Goal: Transaction & Acquisition: Purchase product/service

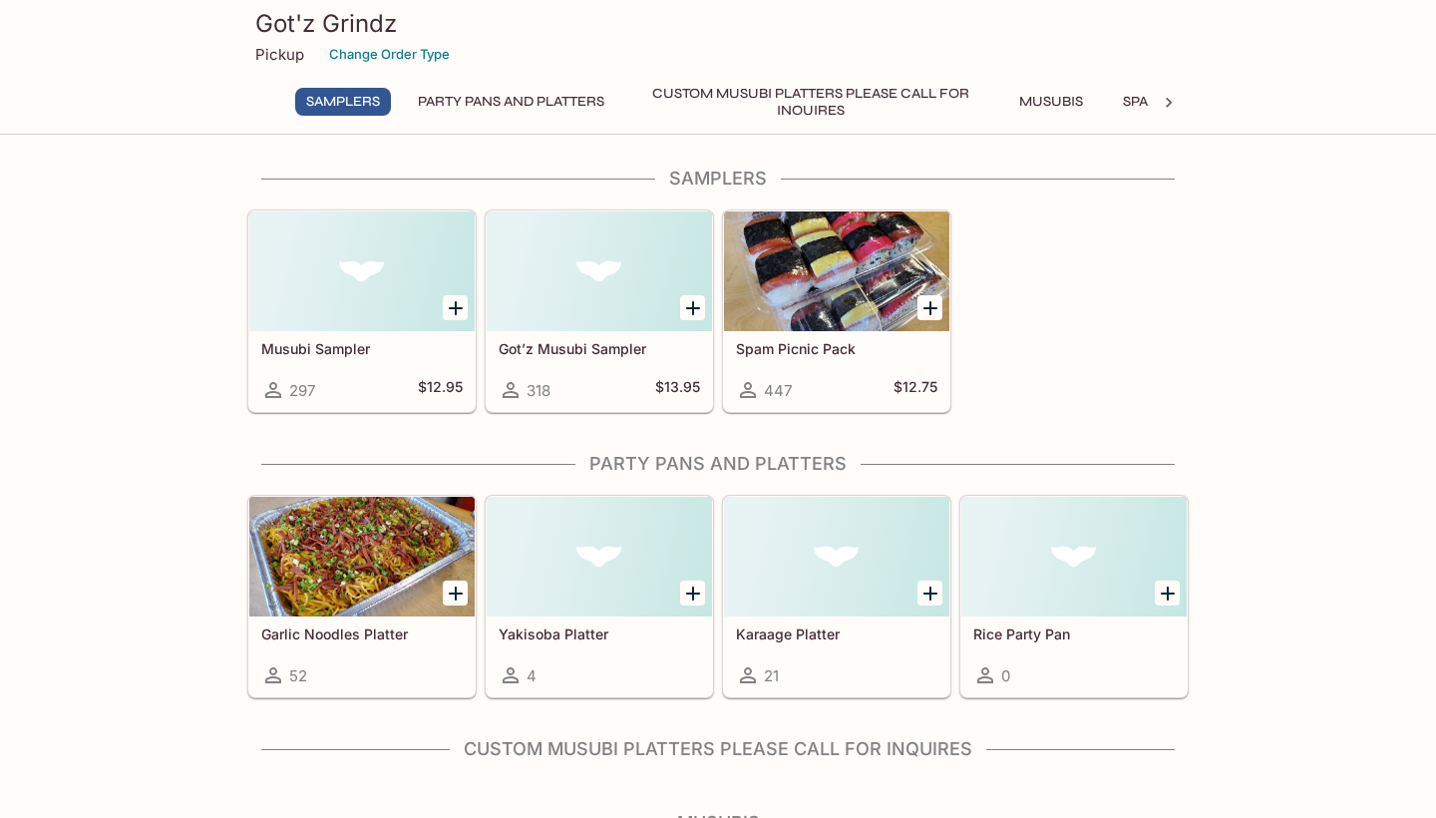
click at [607, 349] on h5 "Got’z Musubi Sampler" at bounding box center [599, 348] width 201 height 17
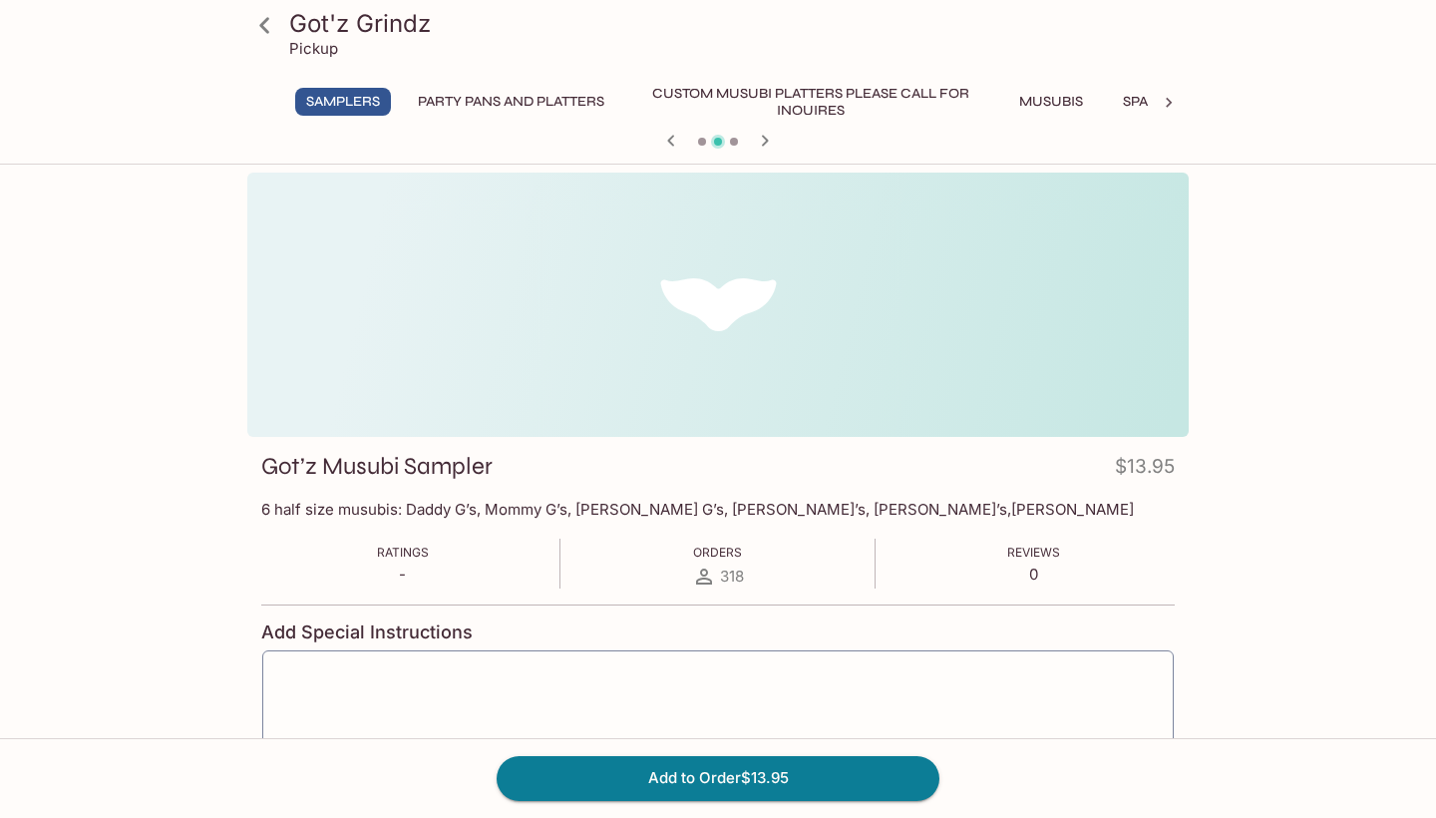
click at [265, 21] on icon at bounding box center [264, 25] width 10 height 16
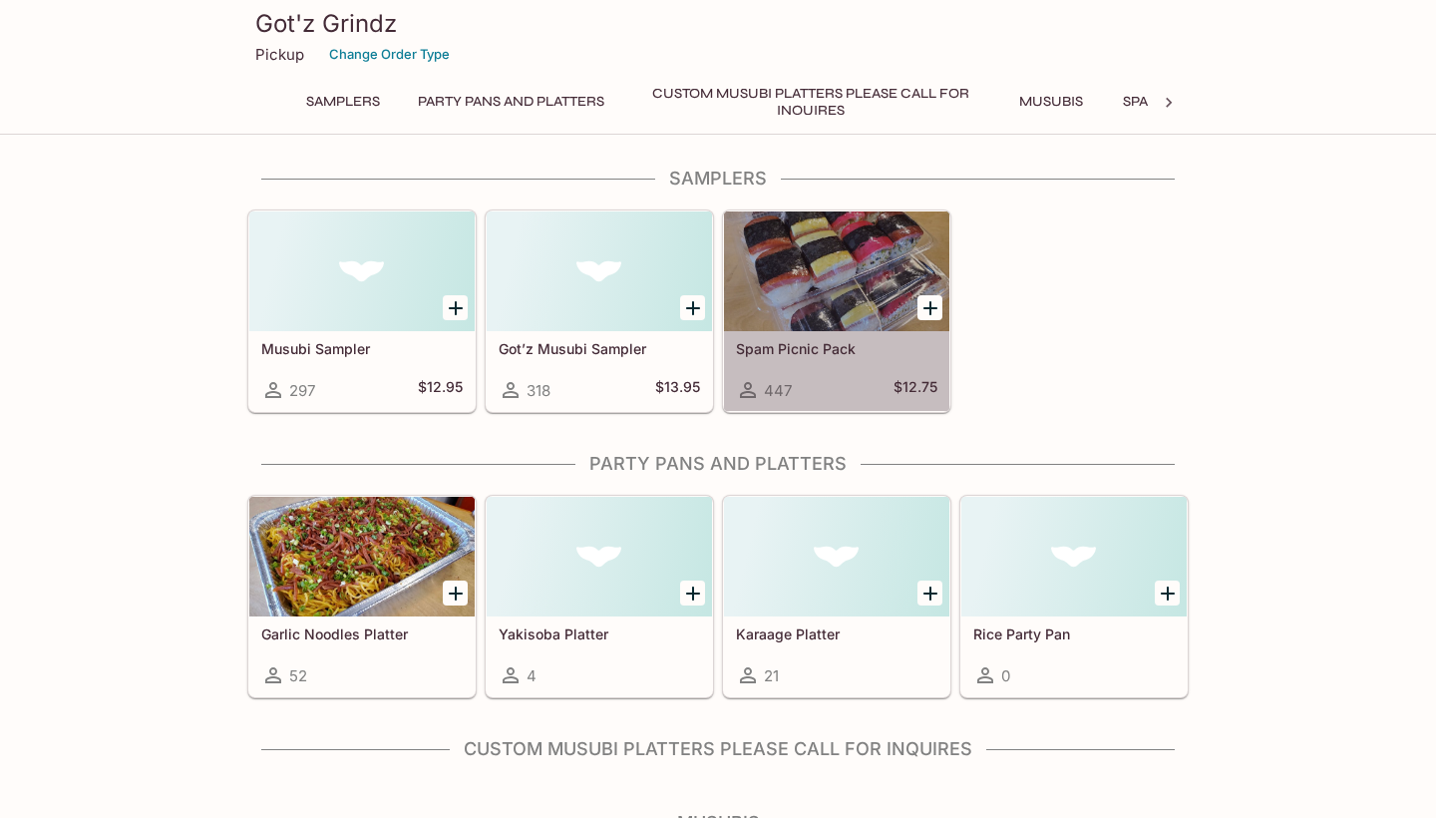
click at [833, 343] on h5 "Spam Picnic Pack" at bounding box center [836, 348] width 201 height 17
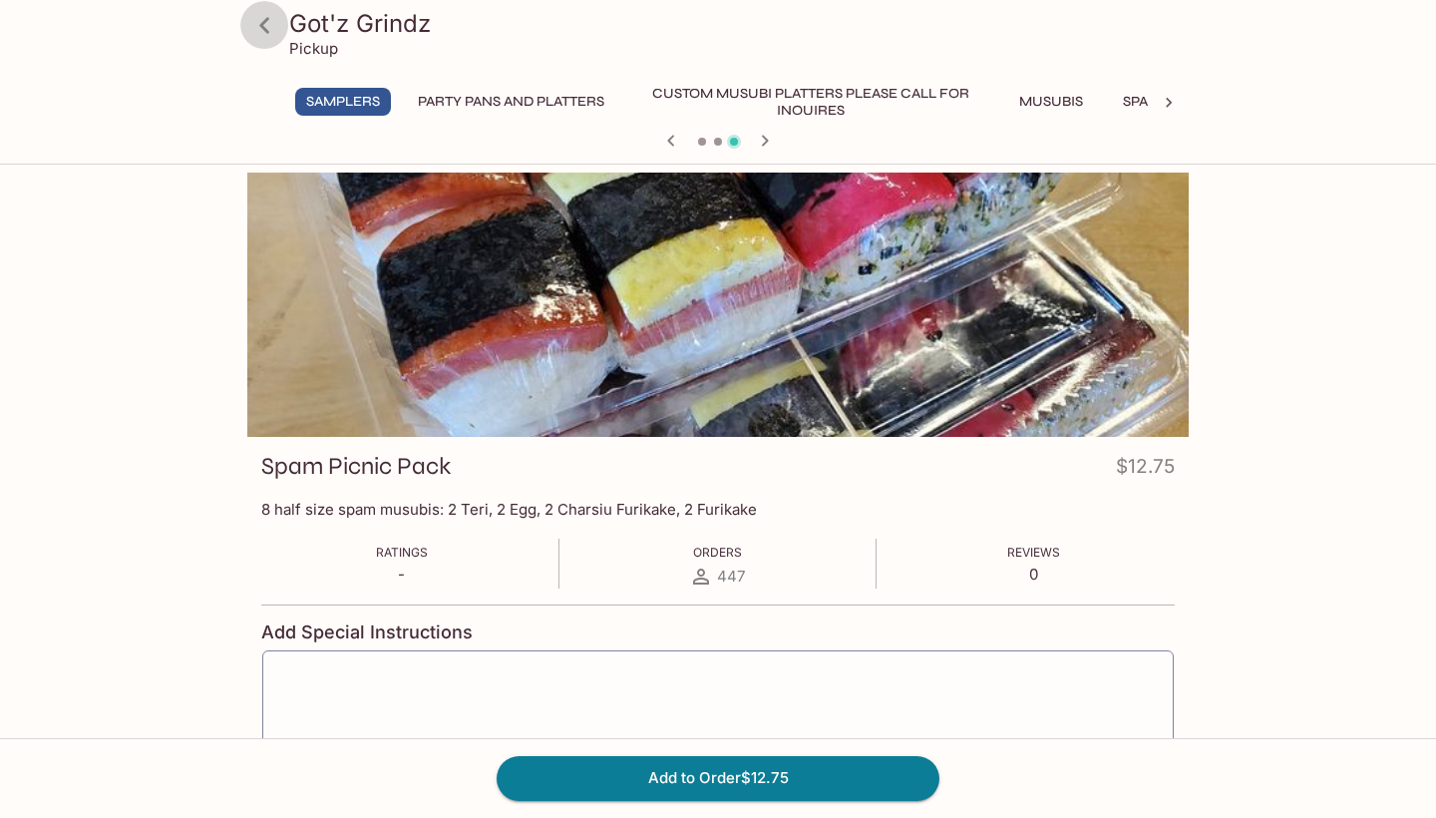
click at [266, 20] on icon at bounding box center [264, 25] width 10 height 16
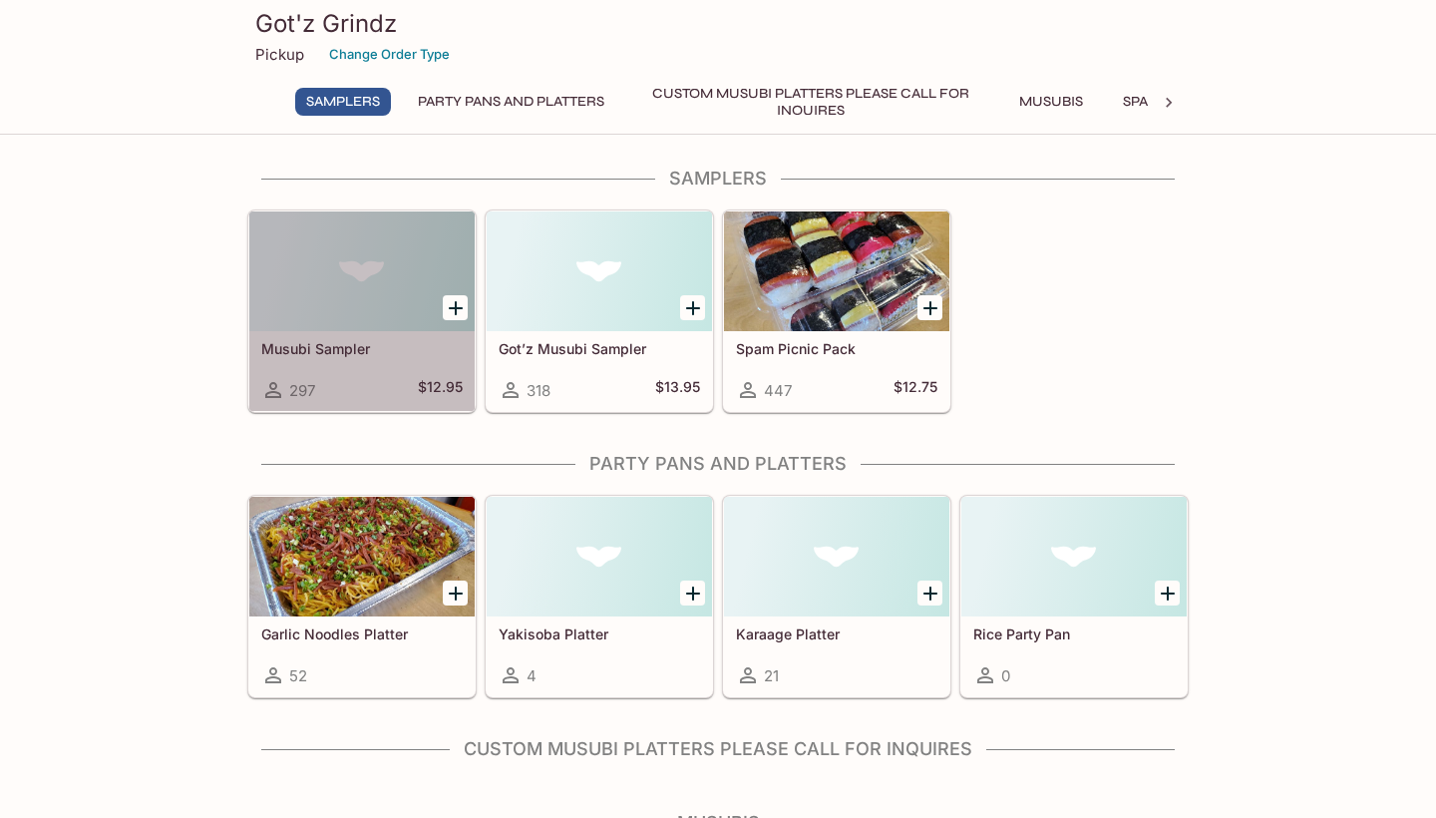
click at [309, 348] on h5 "Musubi Sampler" at bounding box center [361, 348] width 201 height 17
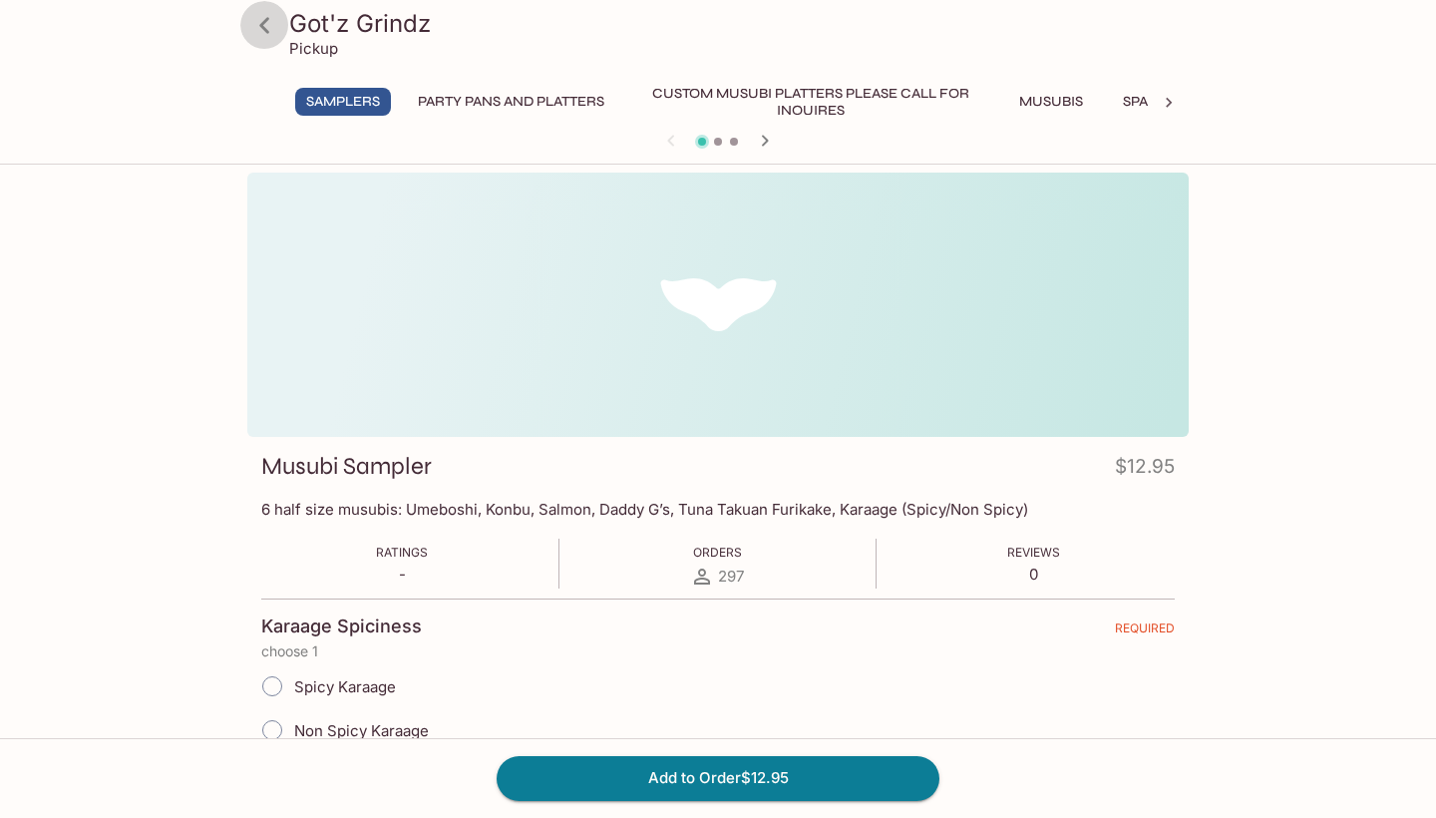
click at [261, 16] on icon at bounding box center [264, 25] width 35 height 35
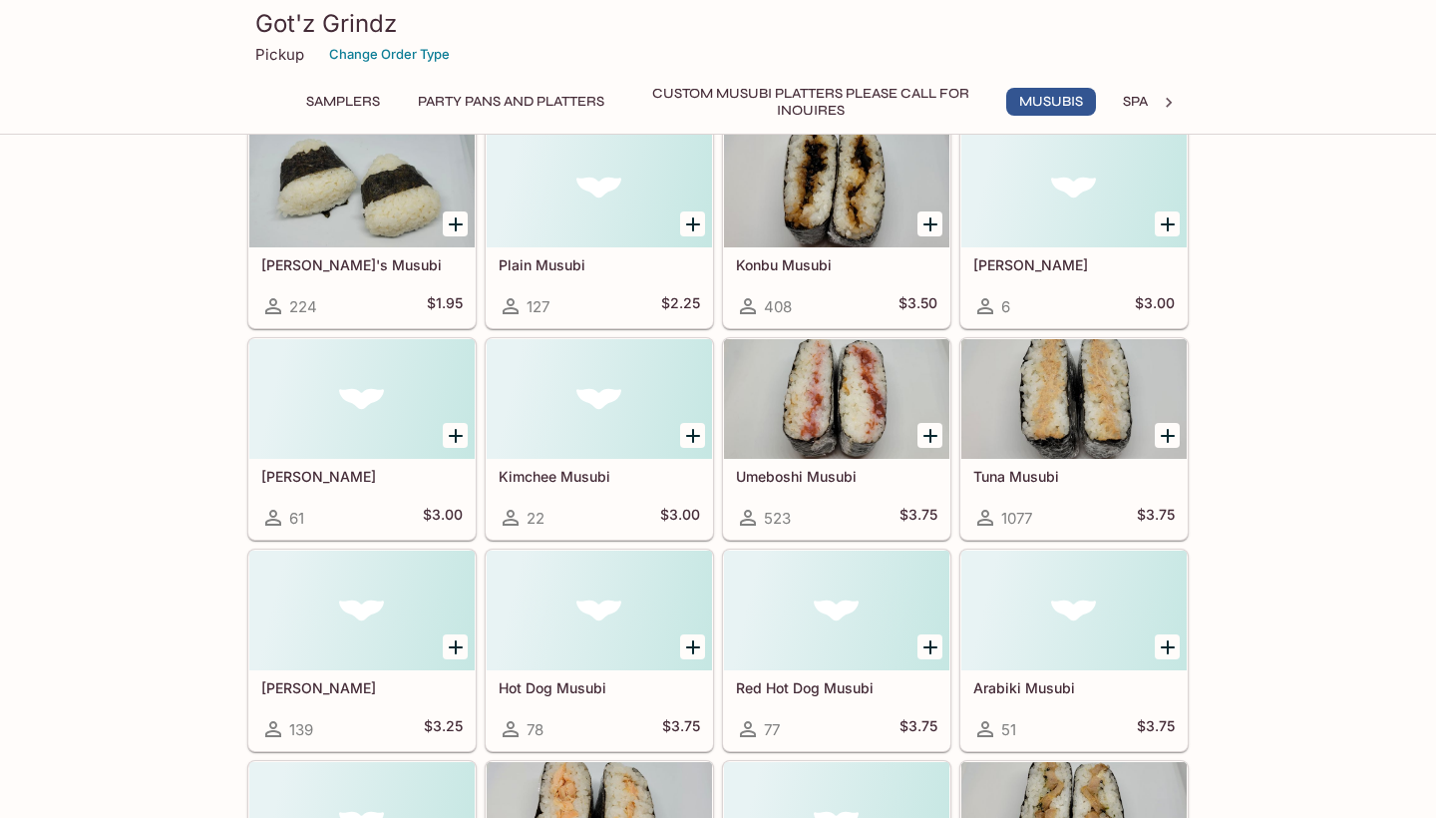
scroll to position [728, 0]
click at [577, 280] on div "Plain Musubi 127 $2.25" at bounding box center [599, 287] width 225 height 80
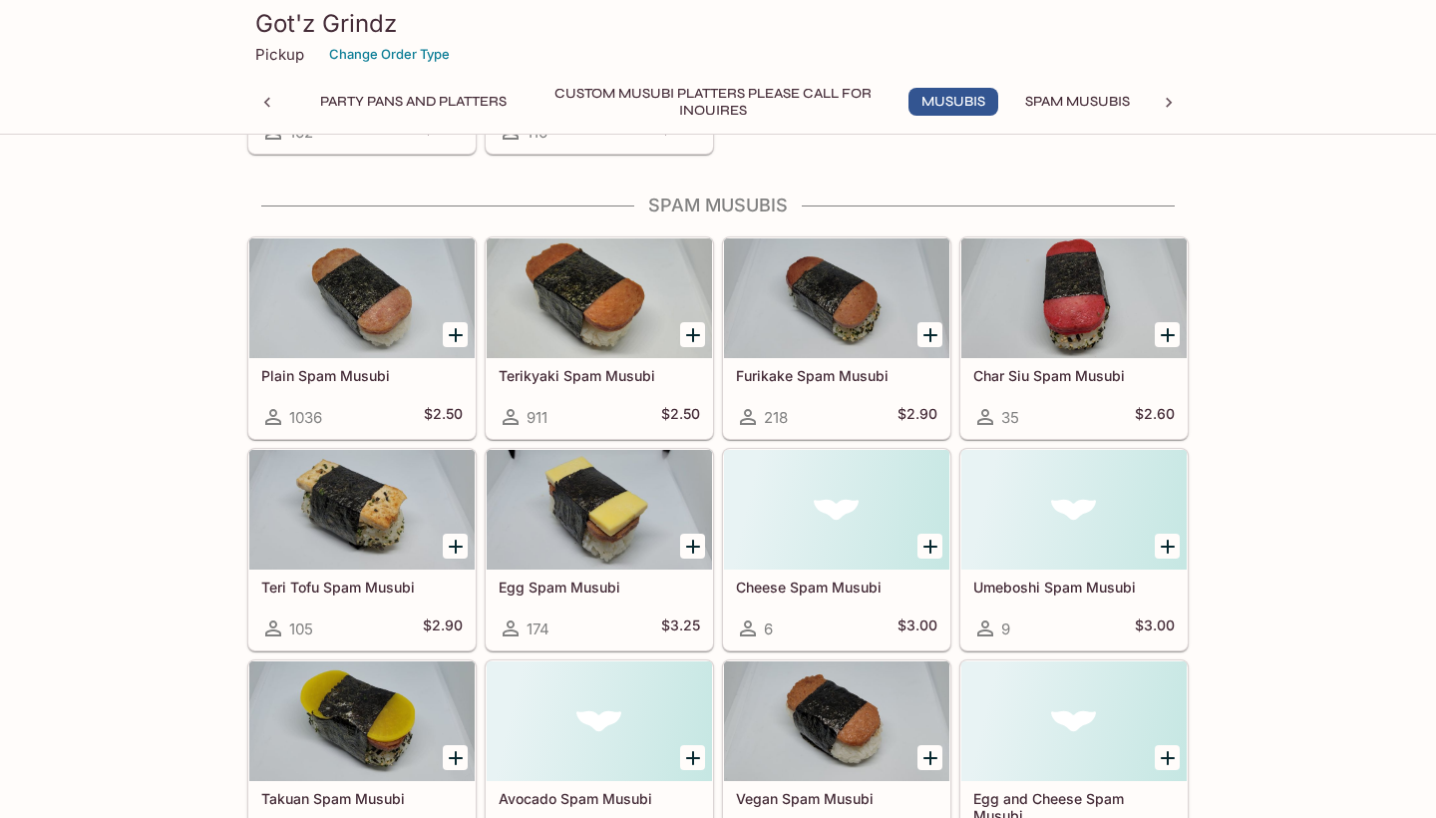
scroll to position [1957, 0]
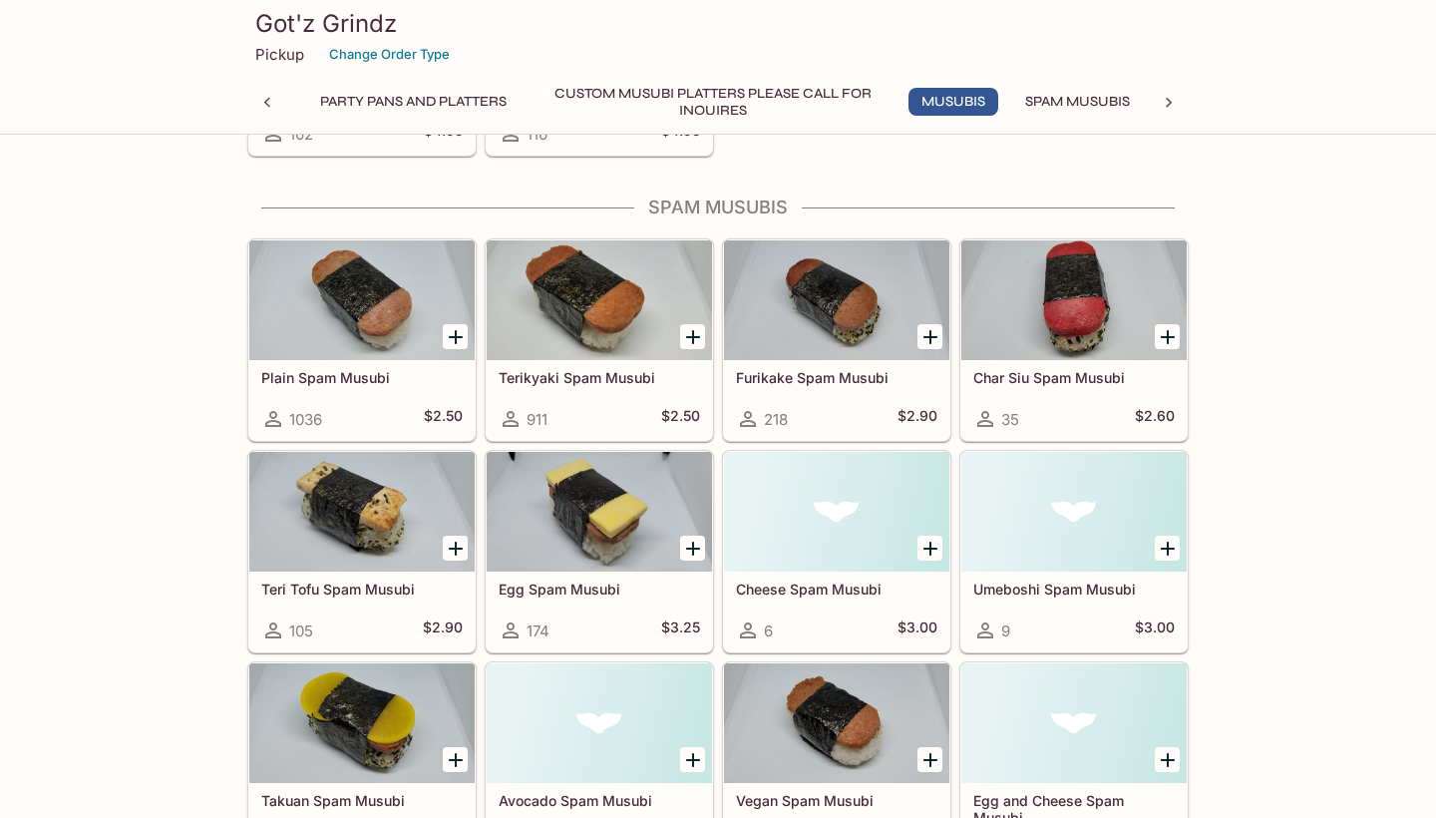
click at [933, 332] on icon "Add Furikake Spam Musubi" at bounding box center [930, 337] width 24 height 24
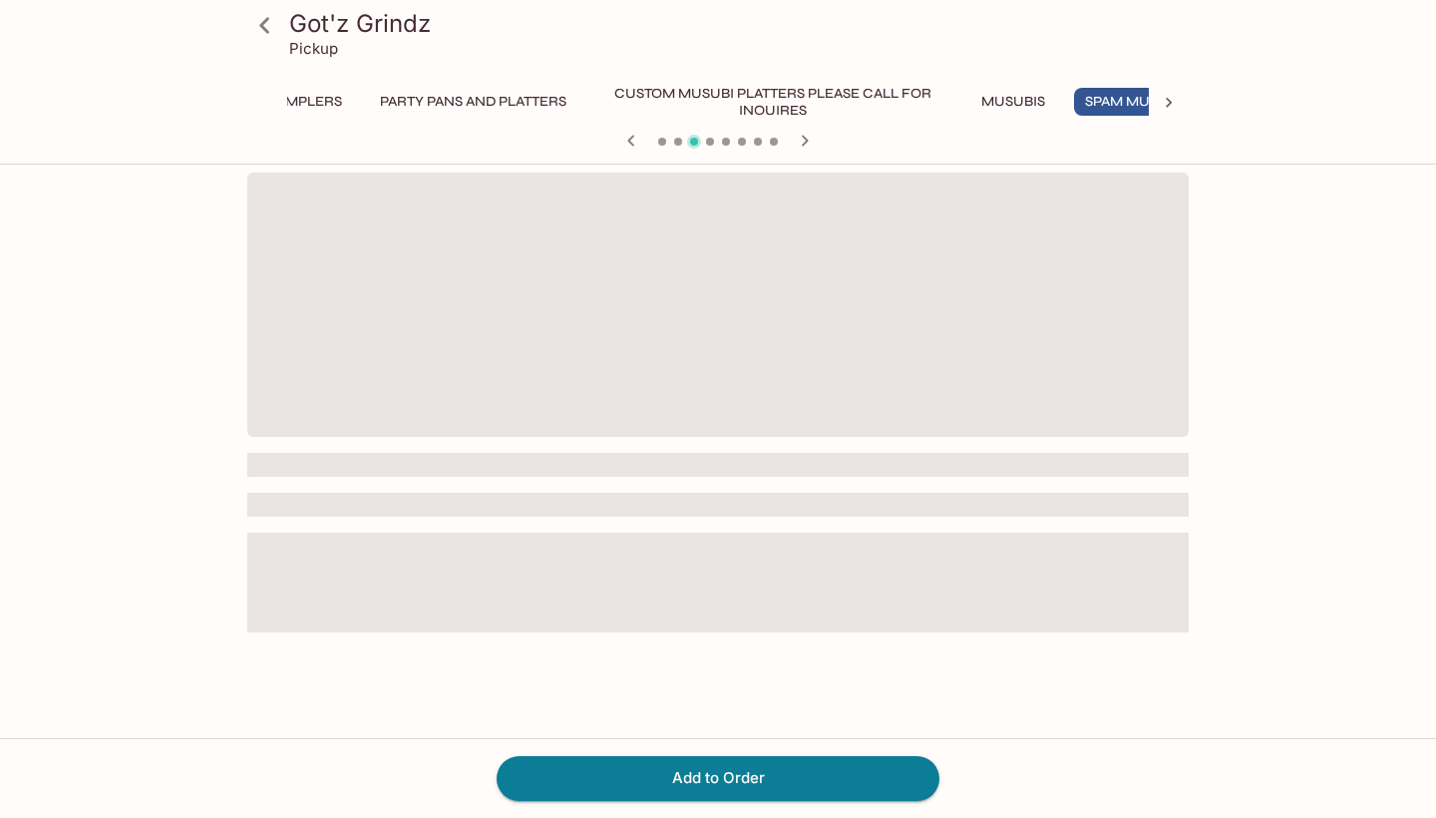
click at [933, 332] on span at bounding box center [717, 305] width 941 height 264
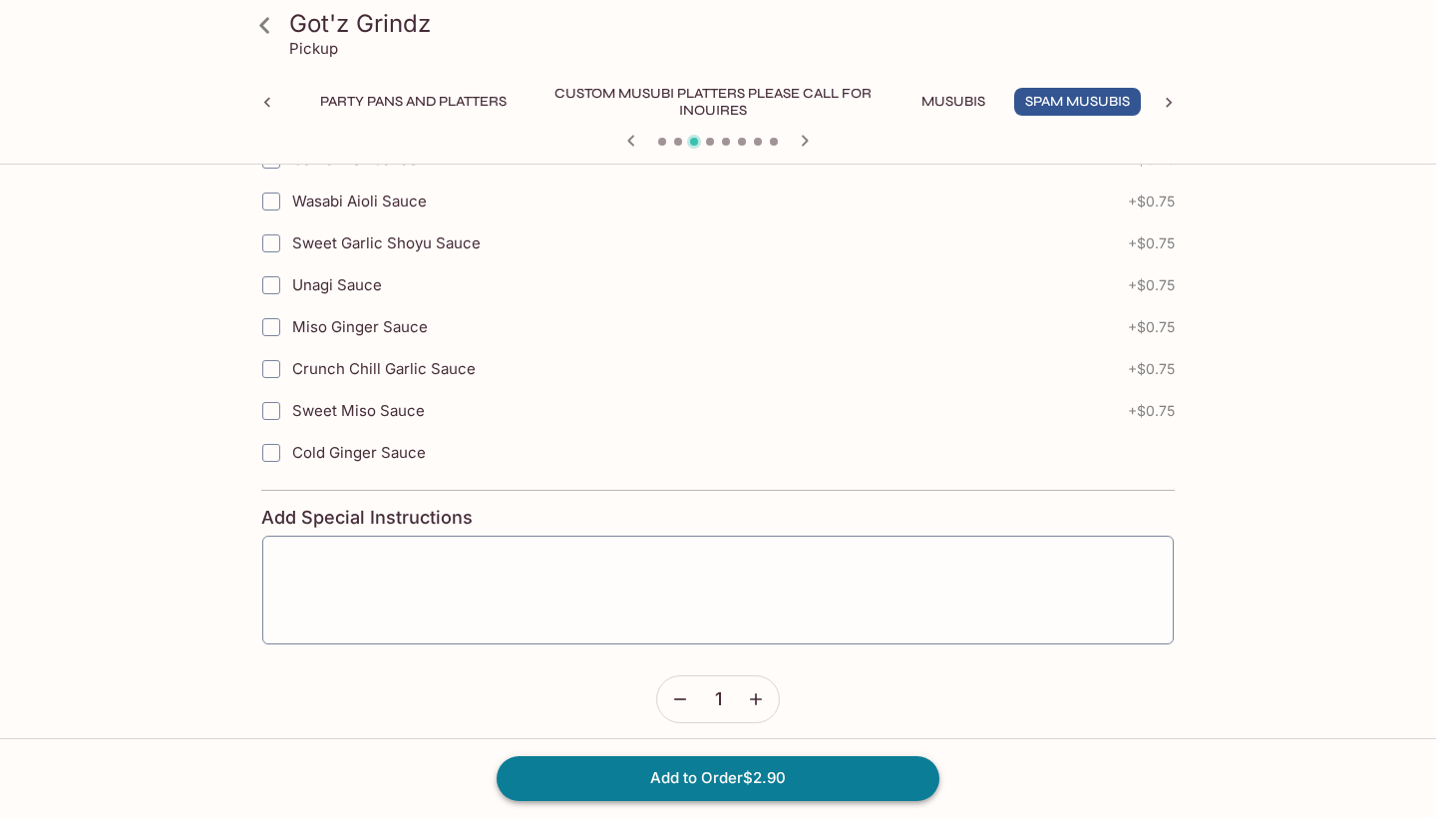
scroll to position [1873, 0]
click at [762, 692] on icon "button" at bounding box center [756, 698] width 20 height 20
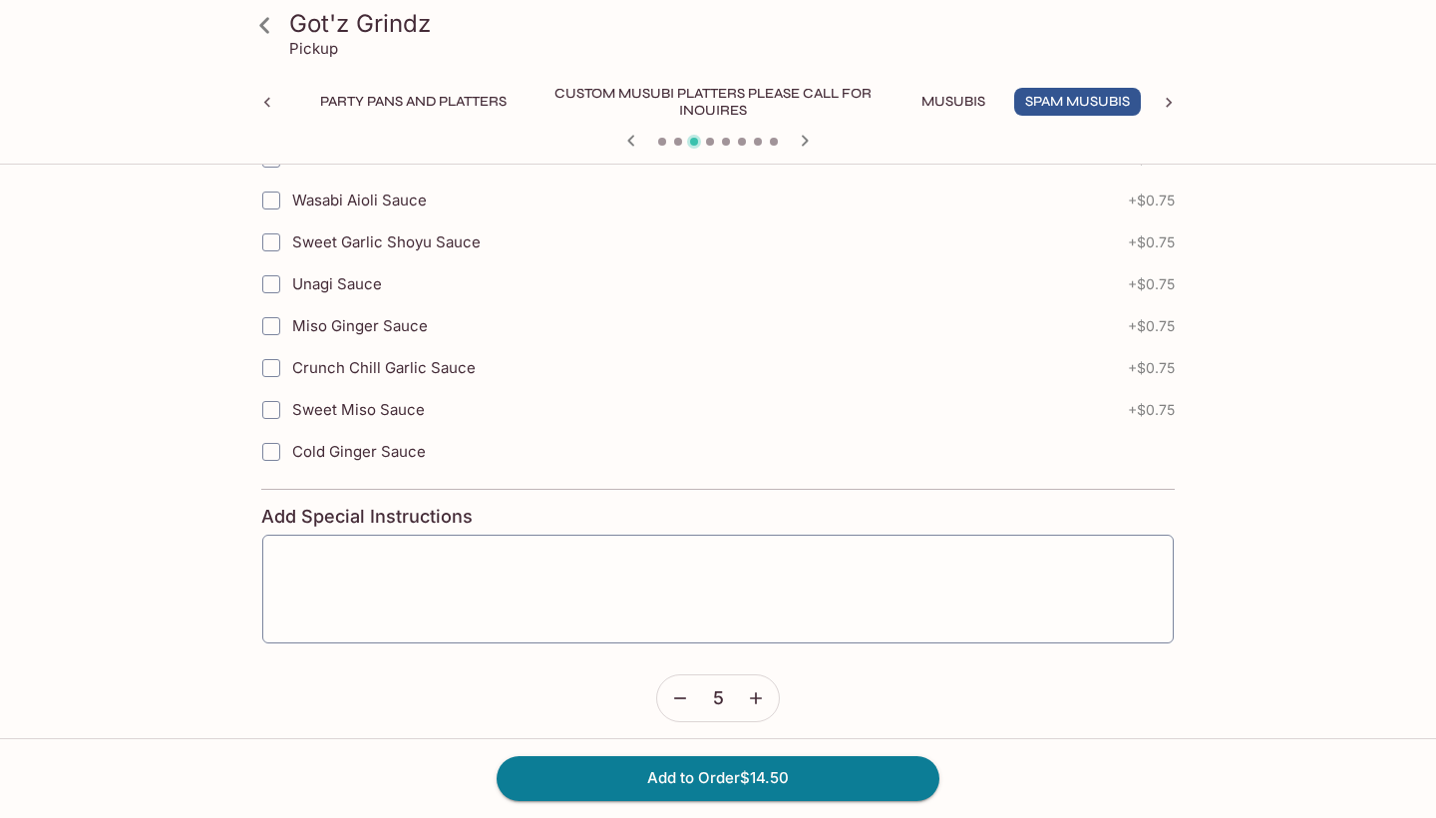
click at [762, 692] on icon "button" at bounding box center [756, 698] width 20 height 20
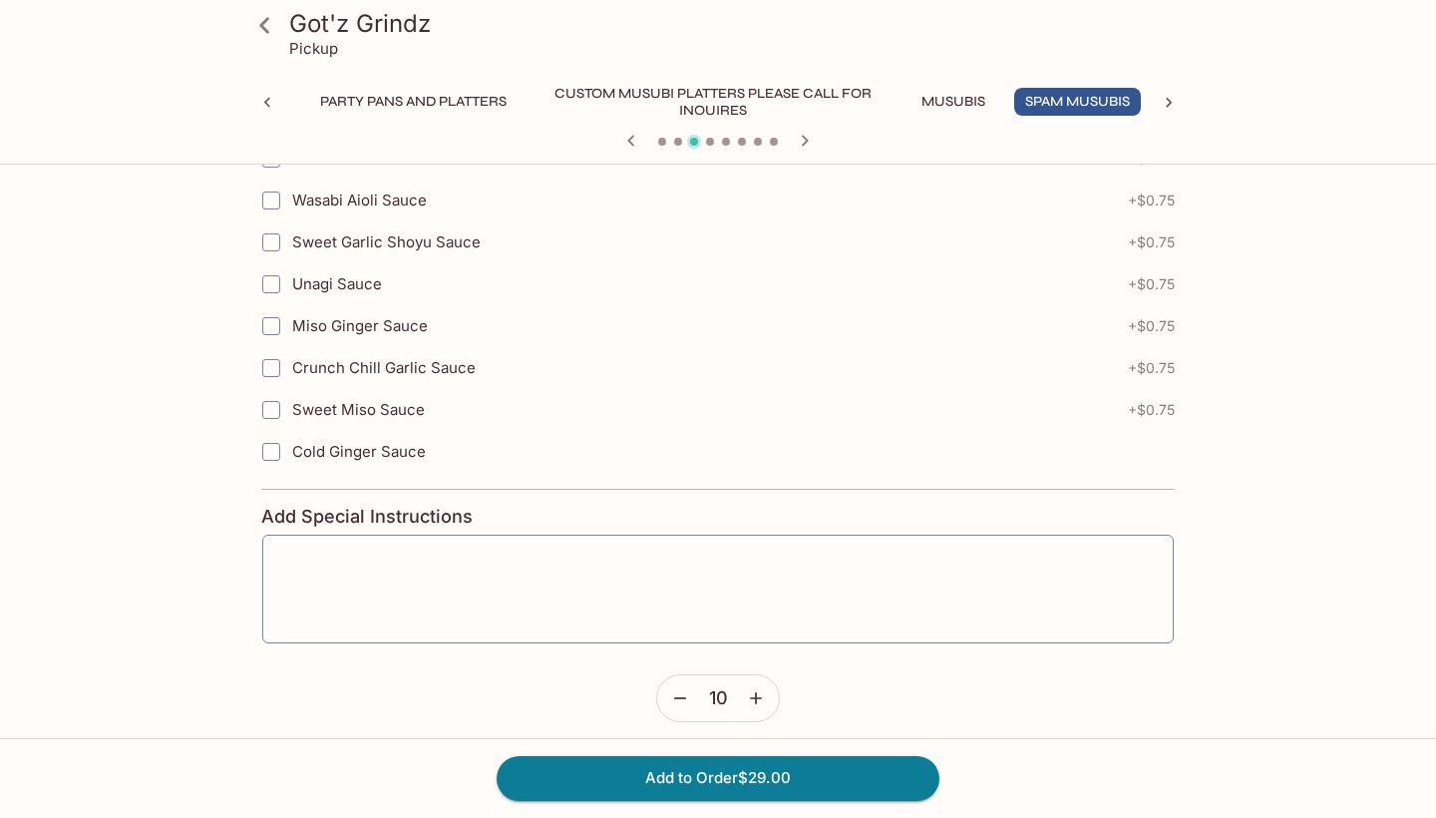
click at [762, 692] on icon "button" at bounding box center [756, 698] width 20 height 20
click at [760, 686] on button "button" at bounding box center [756, 698] width 46 height 46
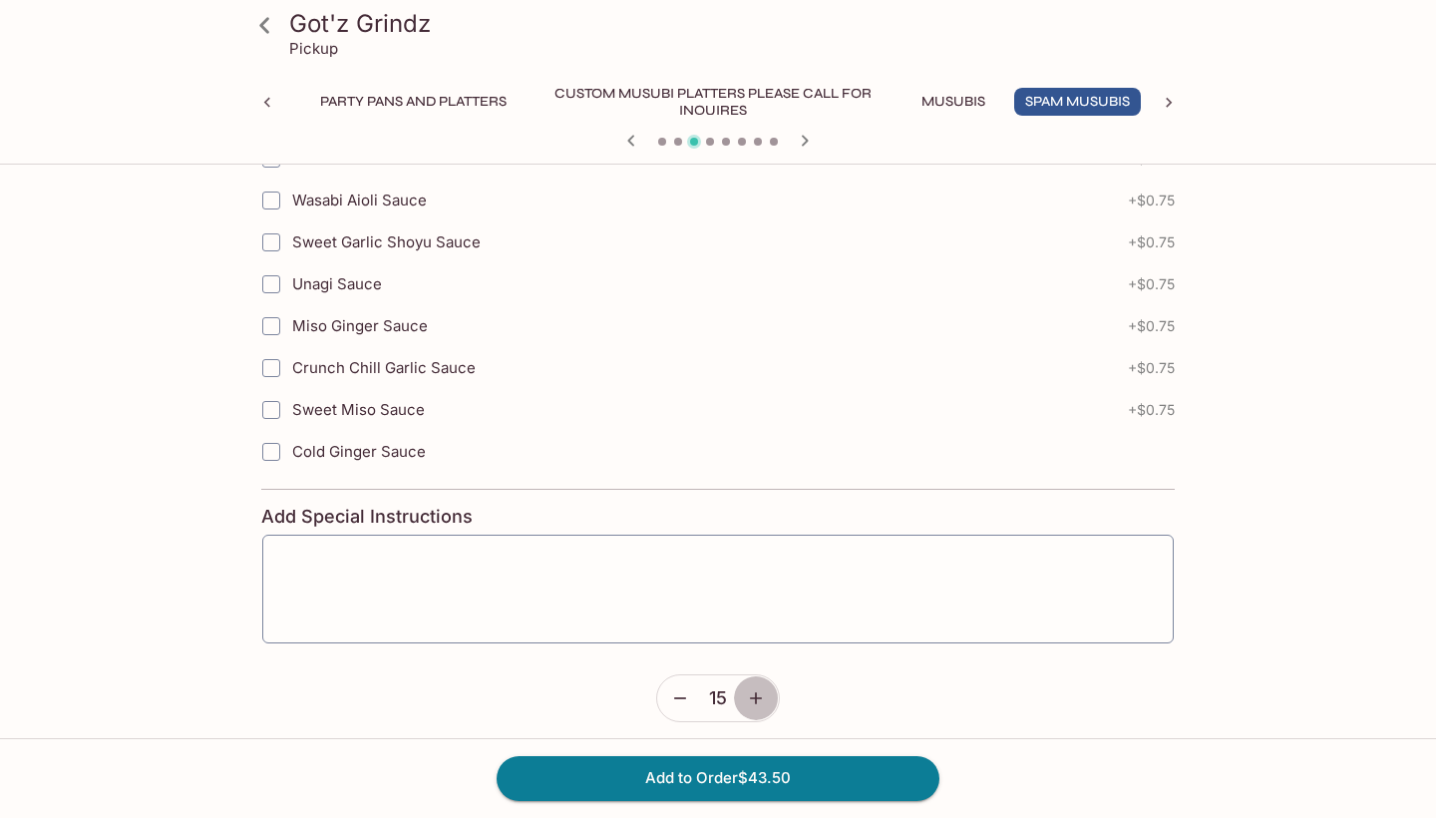
click at [760, 686] on button "button" at bounding box center [756, 698] width 46 height 46
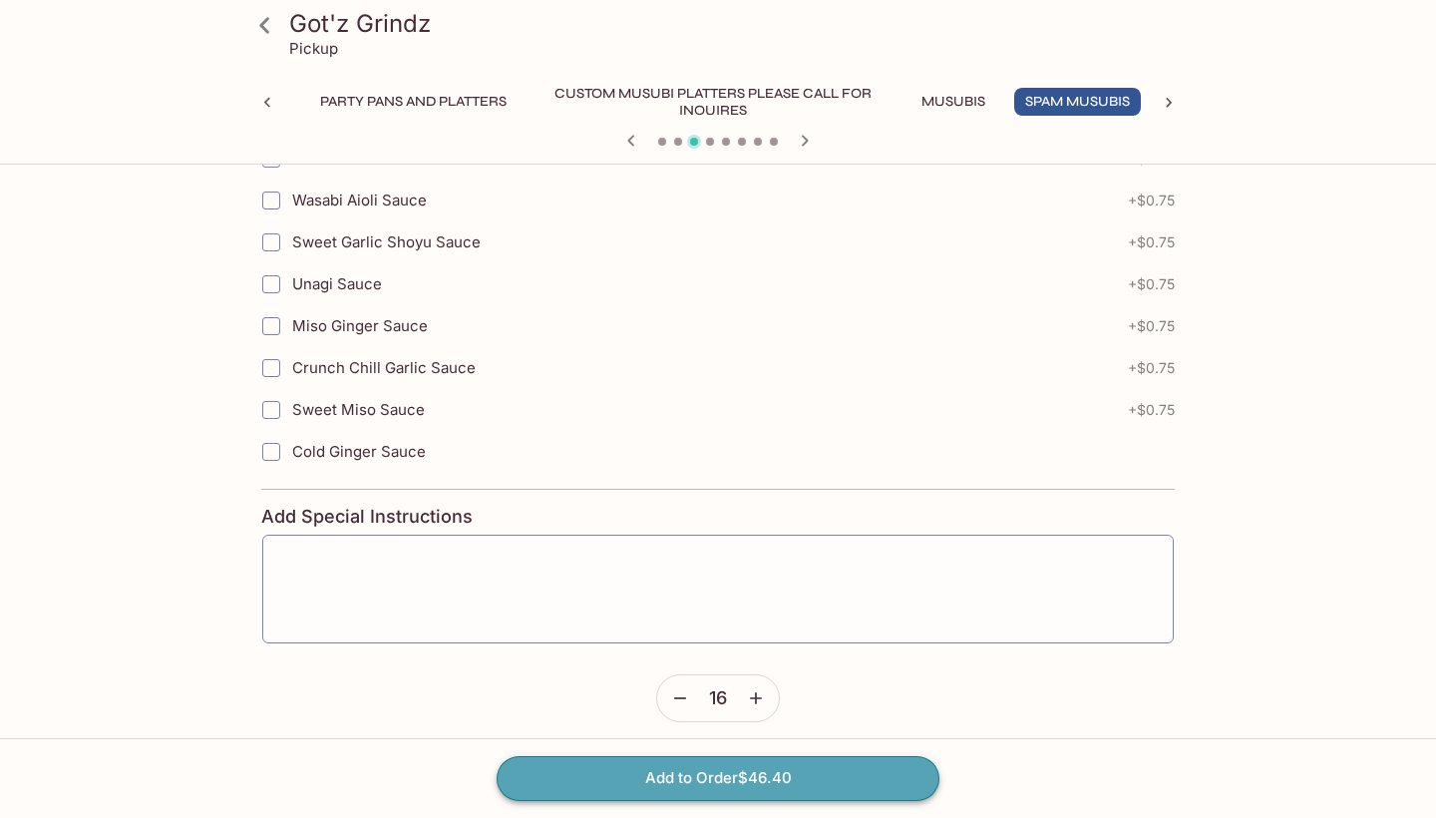
click at [688, 783] on button "Add to Order $46.40" at bounding box center [718, 778] width 443 height 44
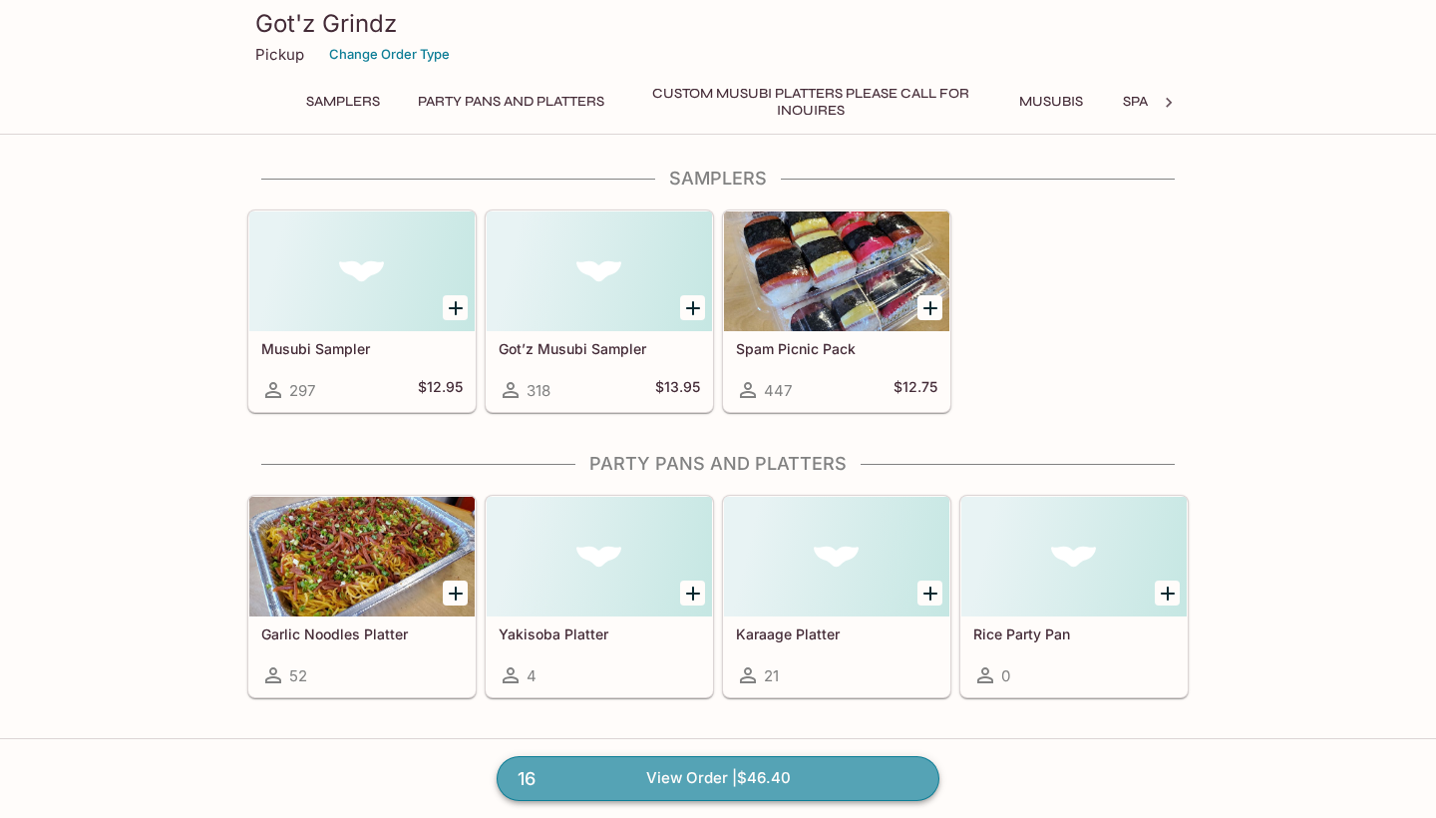
click at [646, 780] on link "16 View Order | $46.40" at bounding box center [718, 778] width 443 height 44
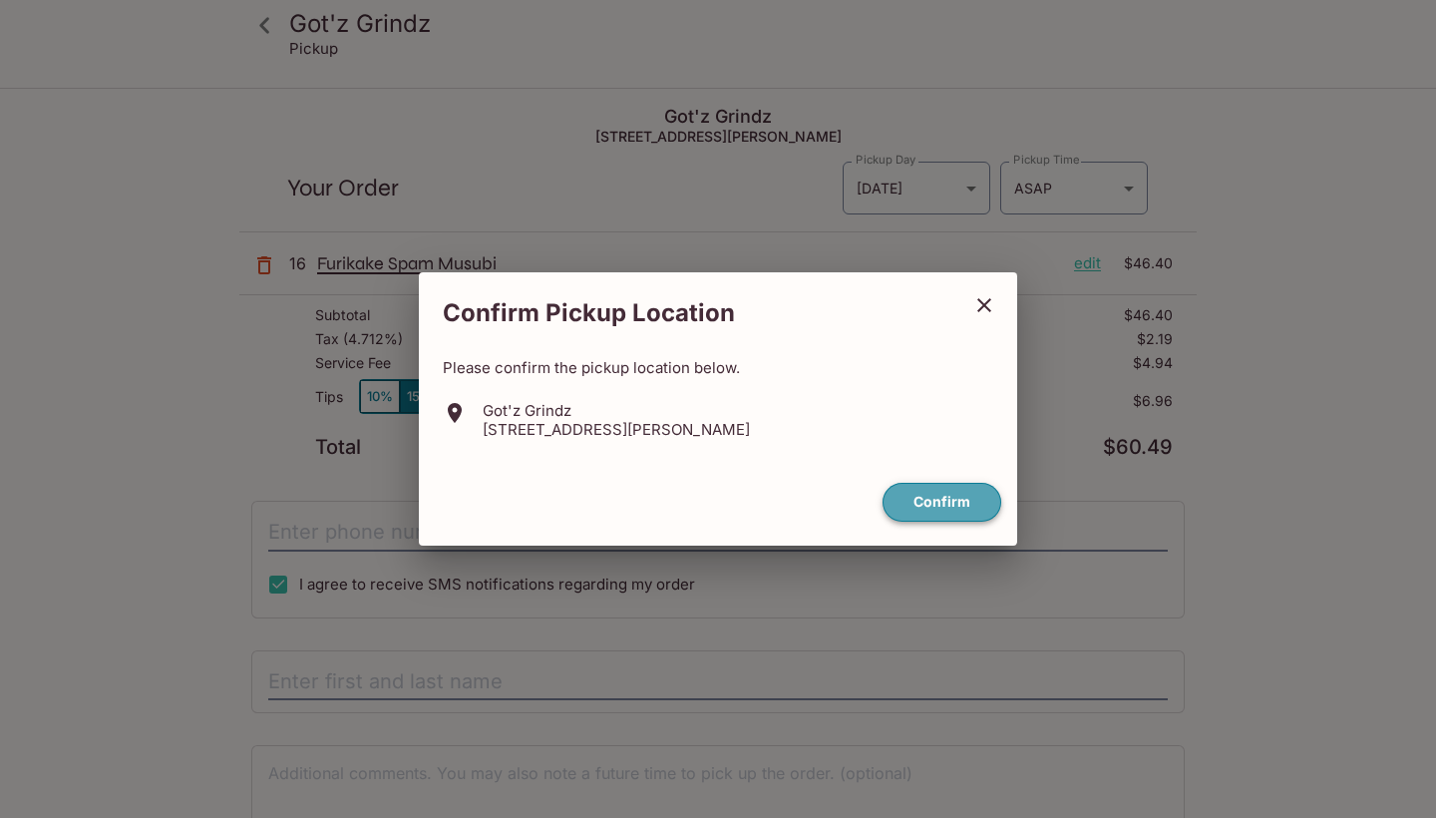
click at [959, 506] on button "Confirm" at bounding box center [941, 502] width 119 height 39
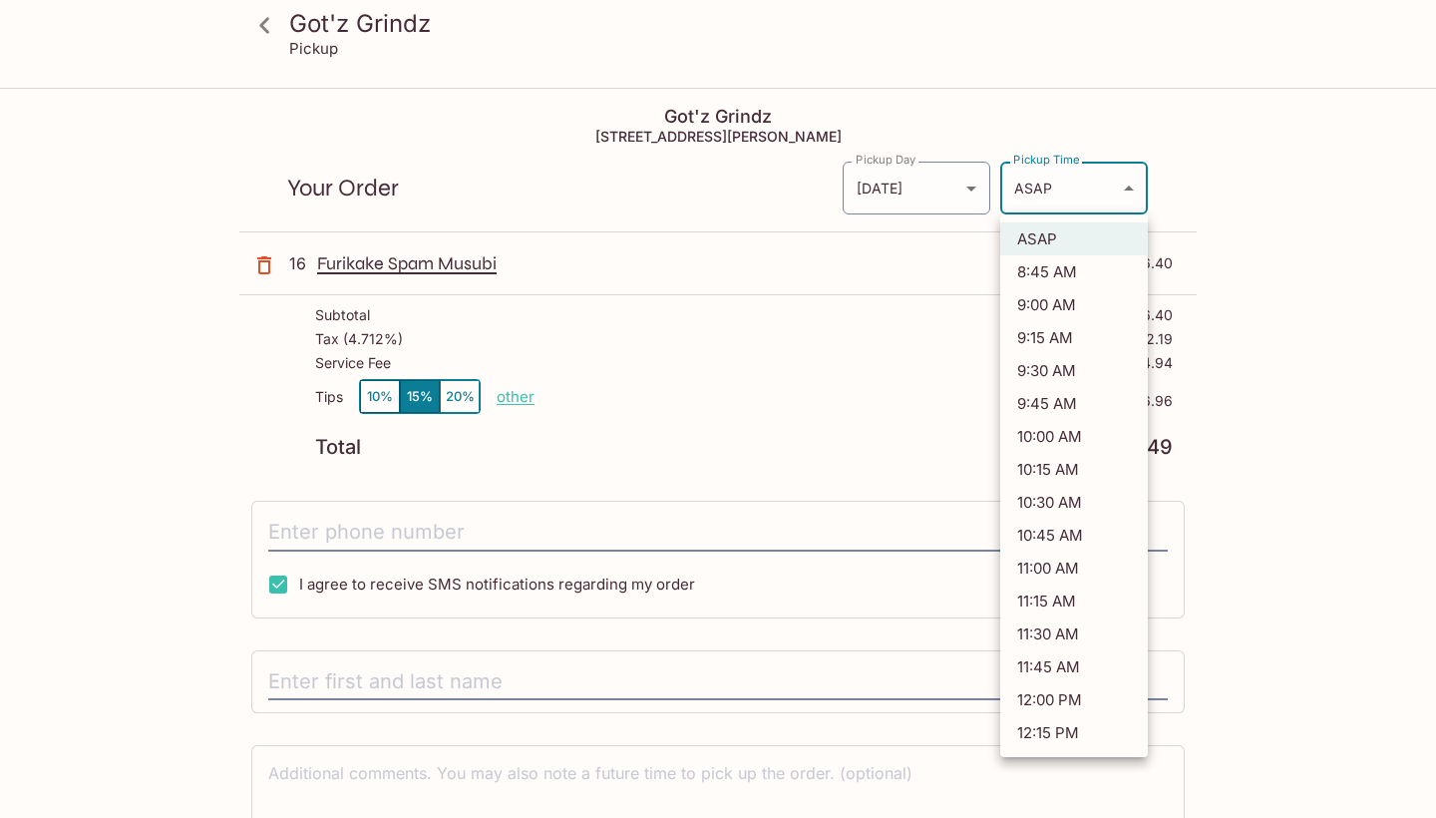
click at [1100, 194] on body "Got'z Grindz Pickup Got'z Grindz 45-[STREET_ADDRESS] Your Order Pickup Day [DAT…" at bounding box center [718, 499] width 1436 height 818
click at [1043, 299] on li "9:00 AM" at bounding box center [1074, 304] width 148 height 33
type input "[DATE]T19:00:02.000000Z"
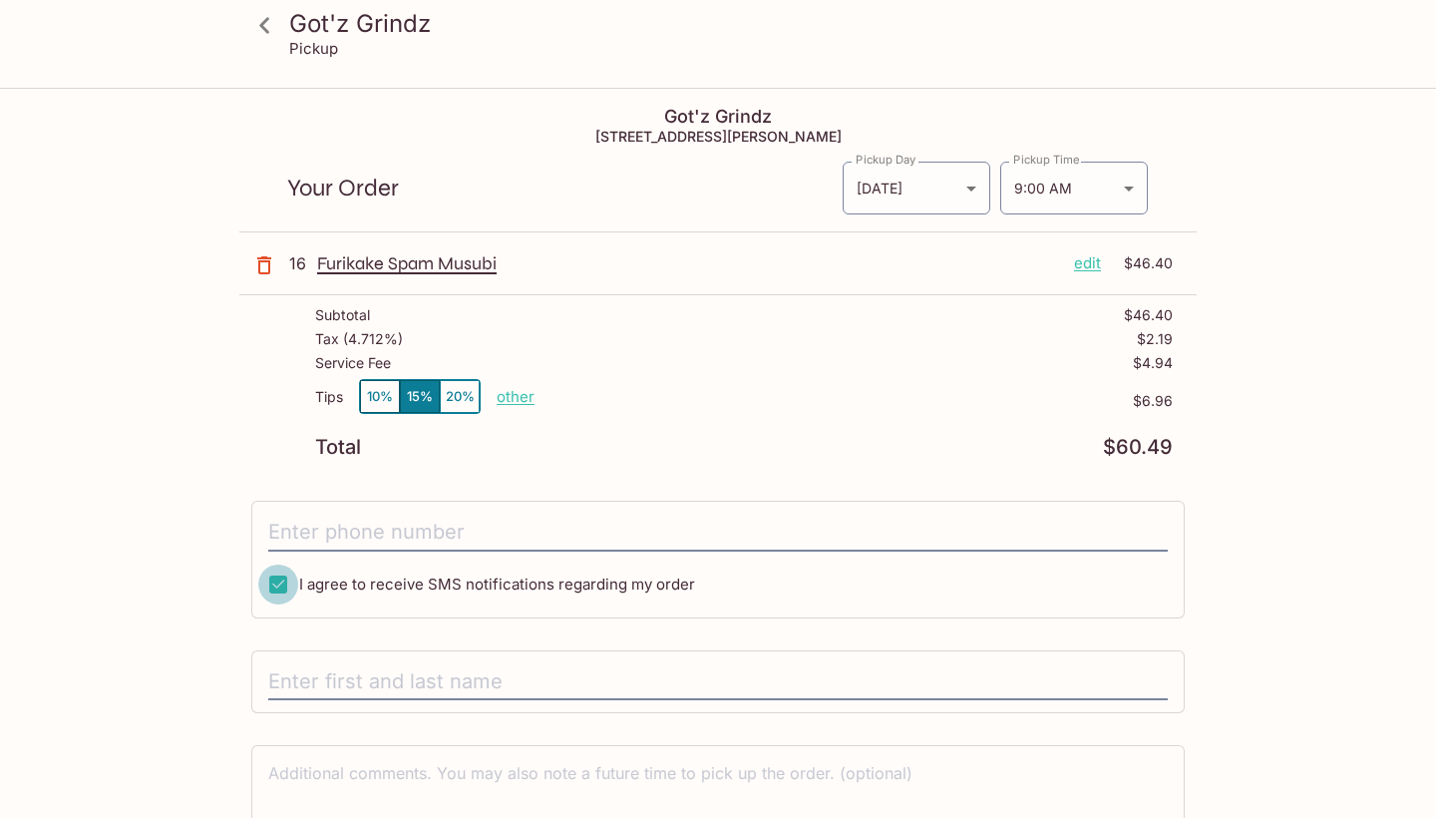
click at [279, 582] on input "I agree to receive SMS notifications regarding my order" at bounding box center [278, 584] width 40 height 40
checkbox input "false"
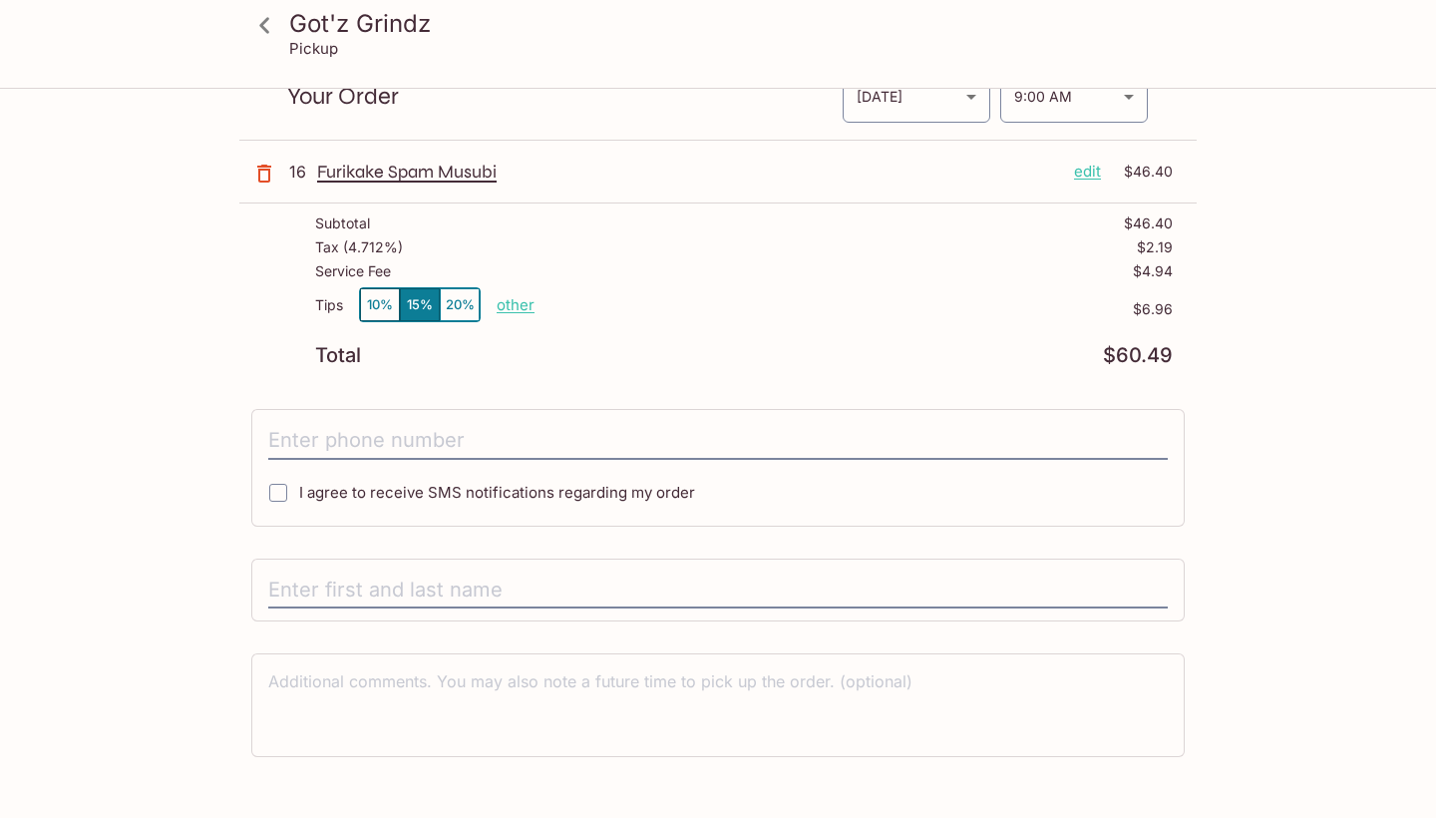
scroll to position [125, 0]
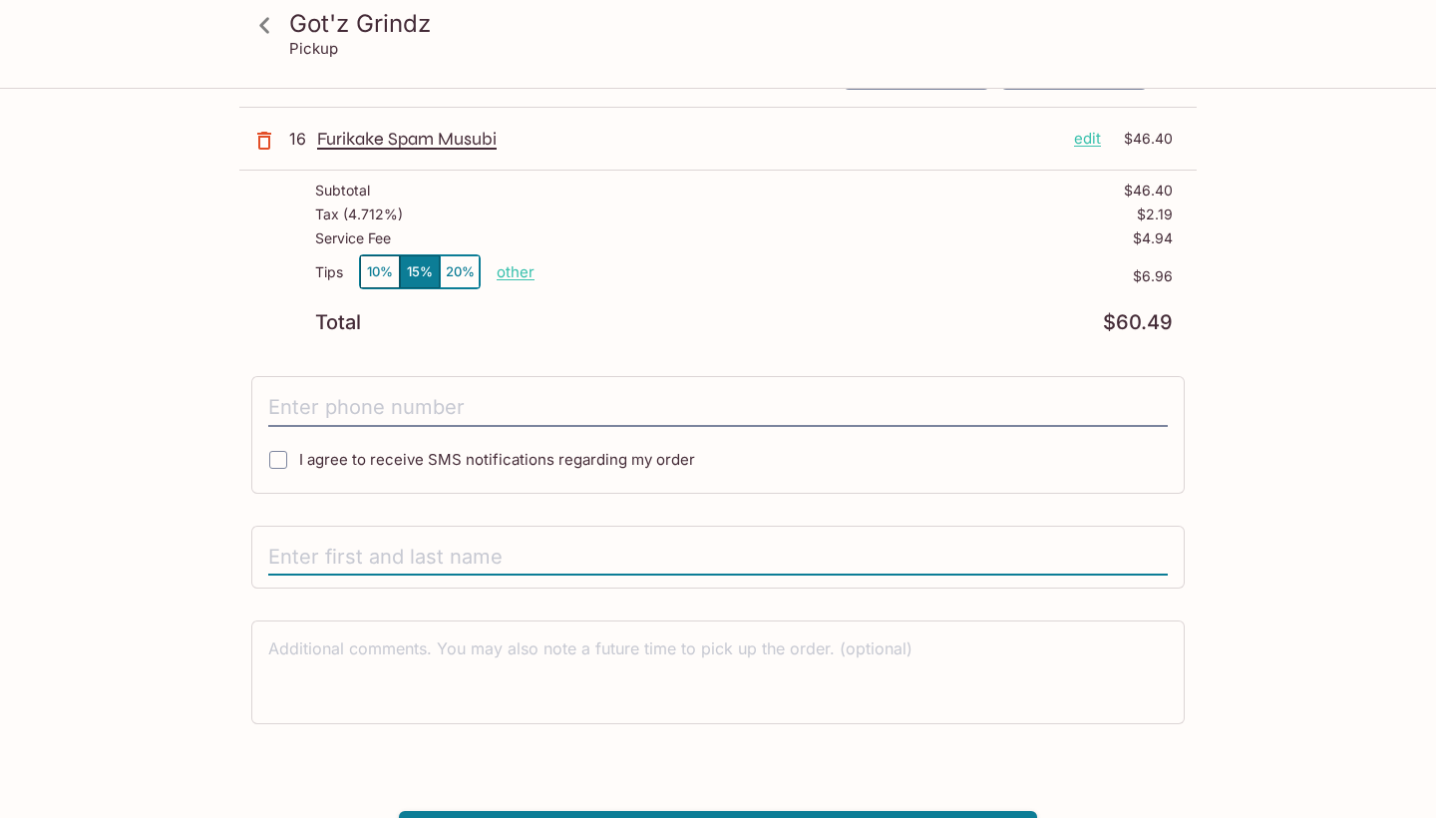
click at [290, 563] on input "text" at bounding box center [717, 557] width 899 height 38
type input "[PERSON_NAME]"
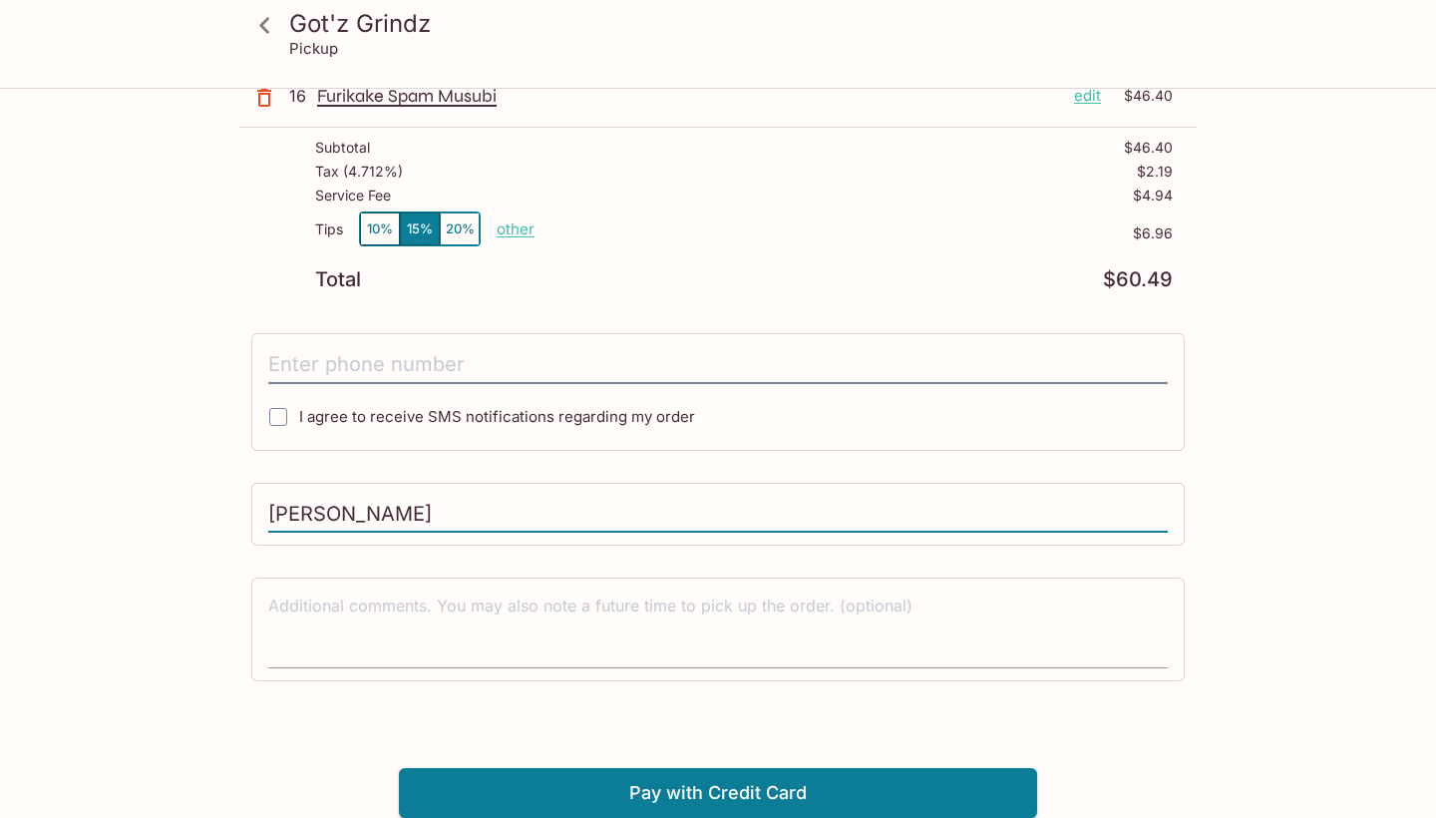
scroll to position [167, 0]
type input "[PERSON_NAME]"
click at [443, 600] on textarea at bounding box center [717, 629] width 899 height 69
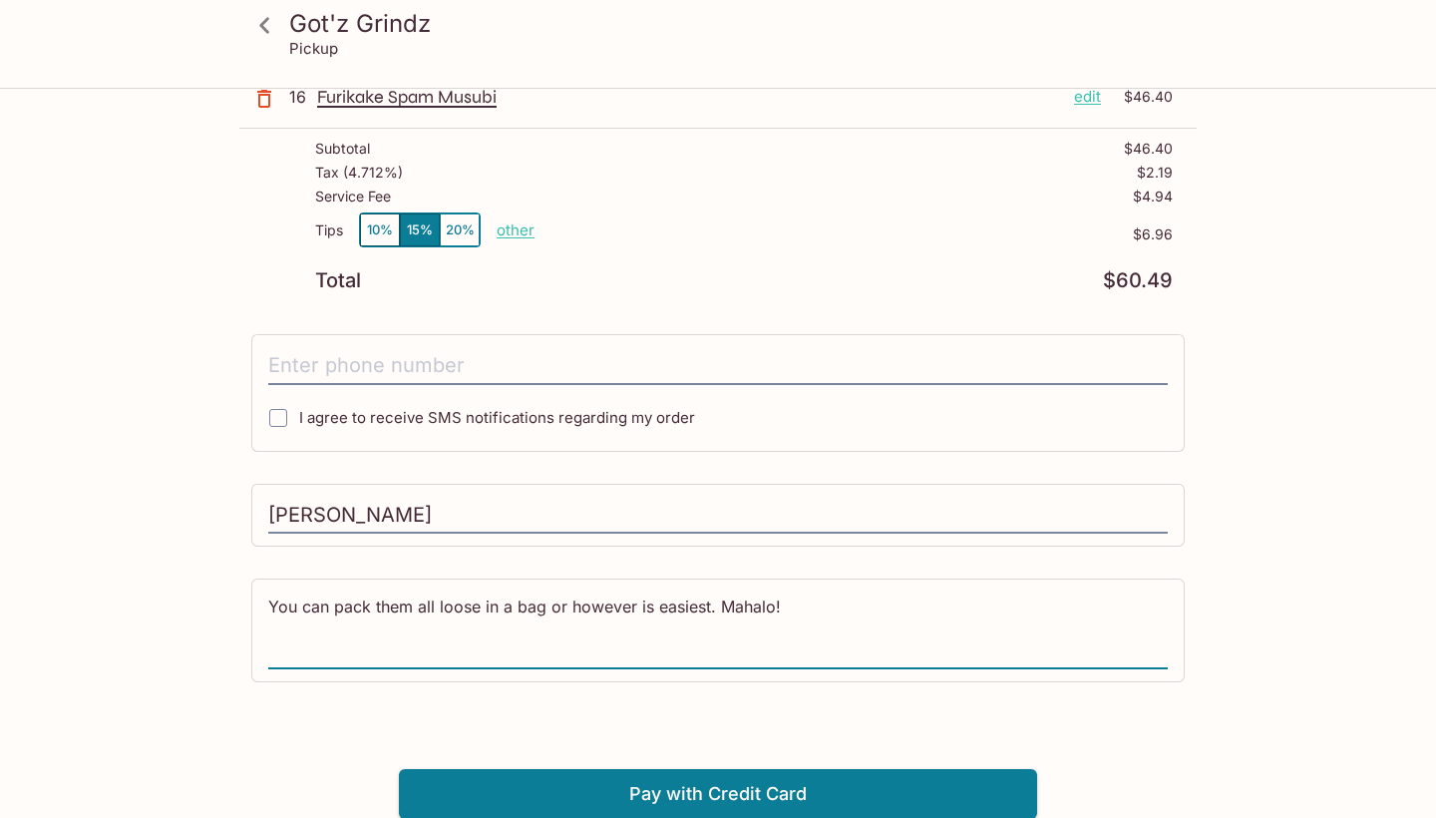
type textarea "You can pack them all loose in a bag or however is easiest. Mahalo!"
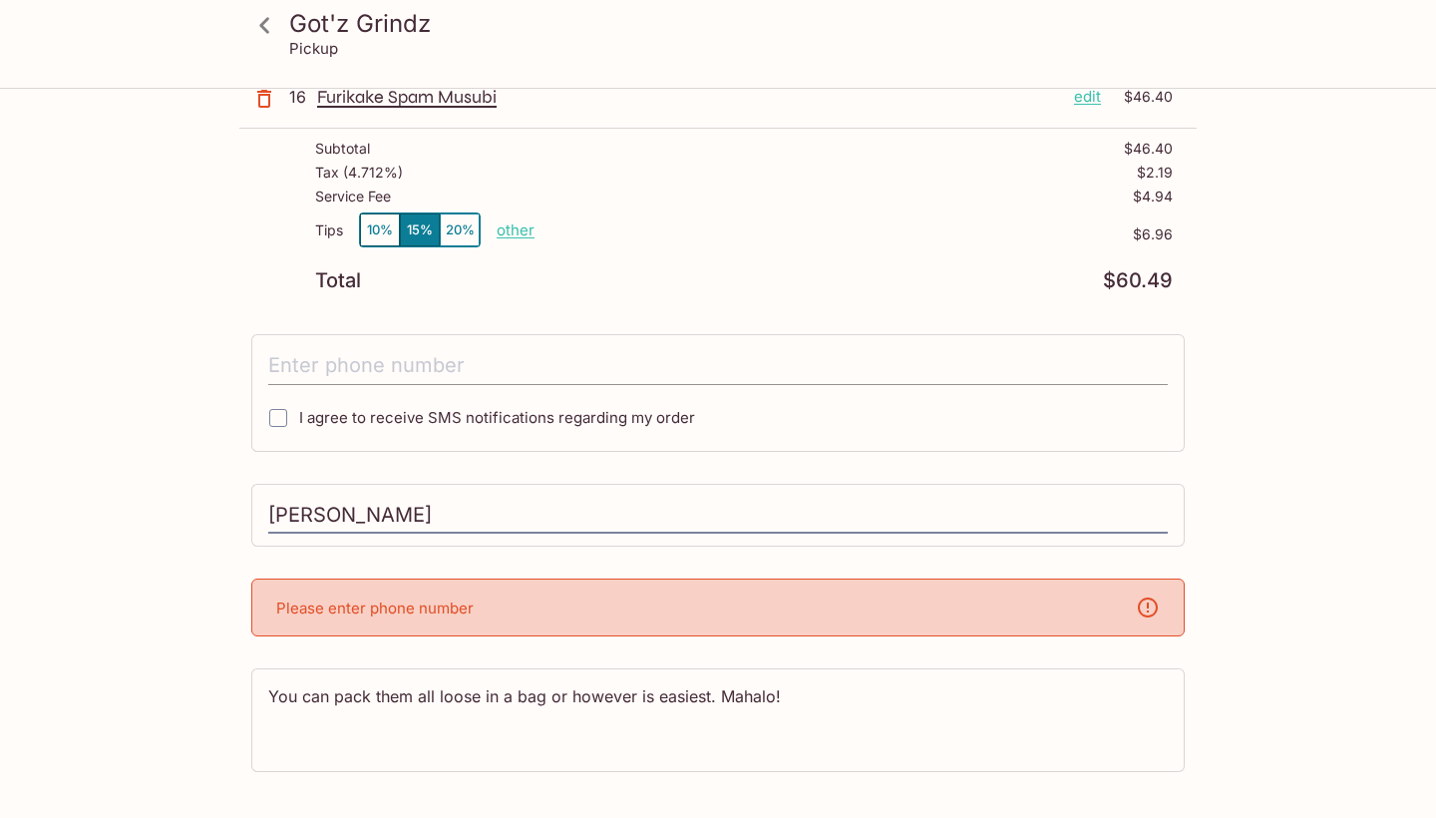
click at [583, 364] on input "tel" at bounding box center [717, 366] width 899 height 38
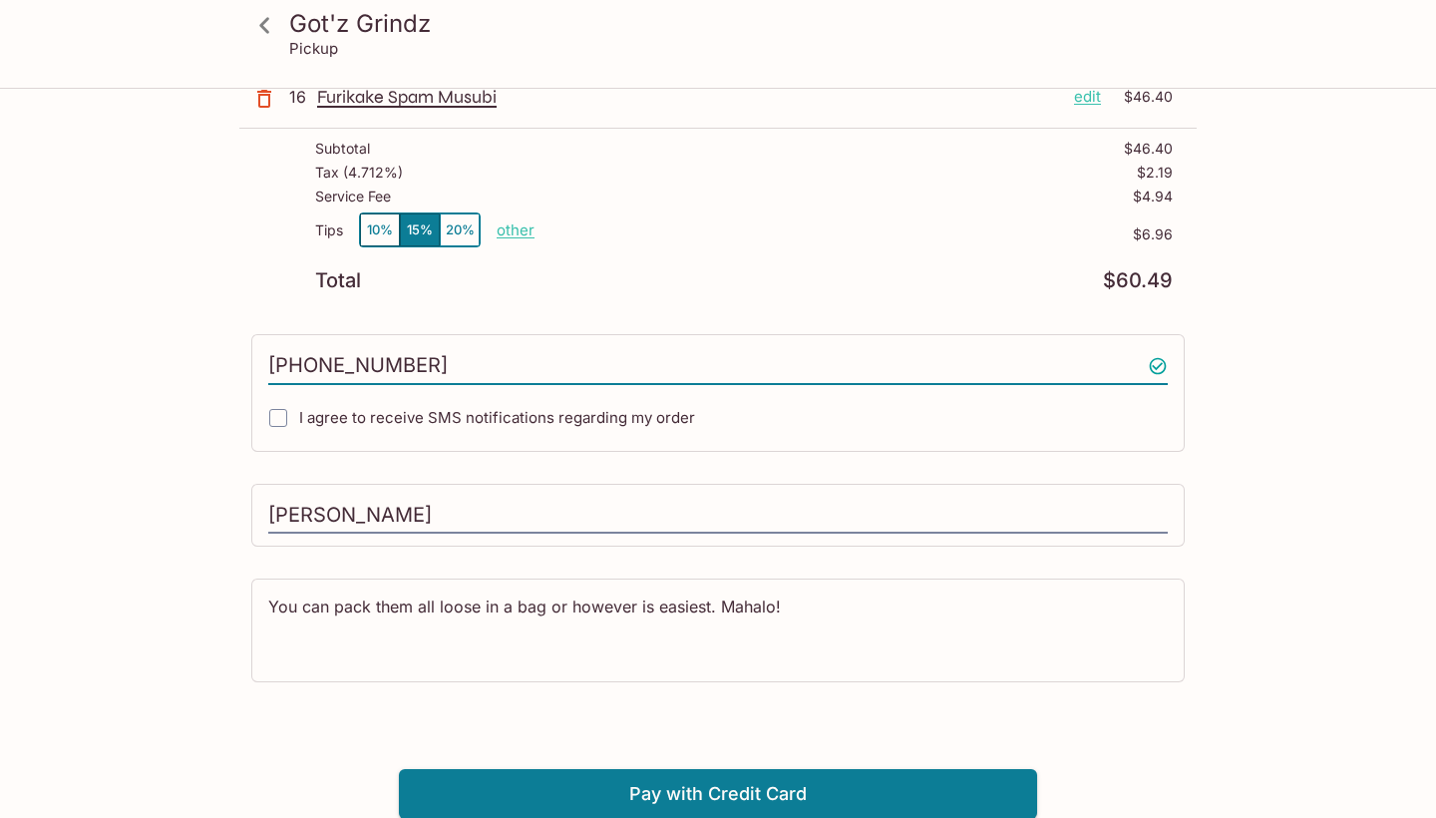
type input "[PHONE_NUMBER]"
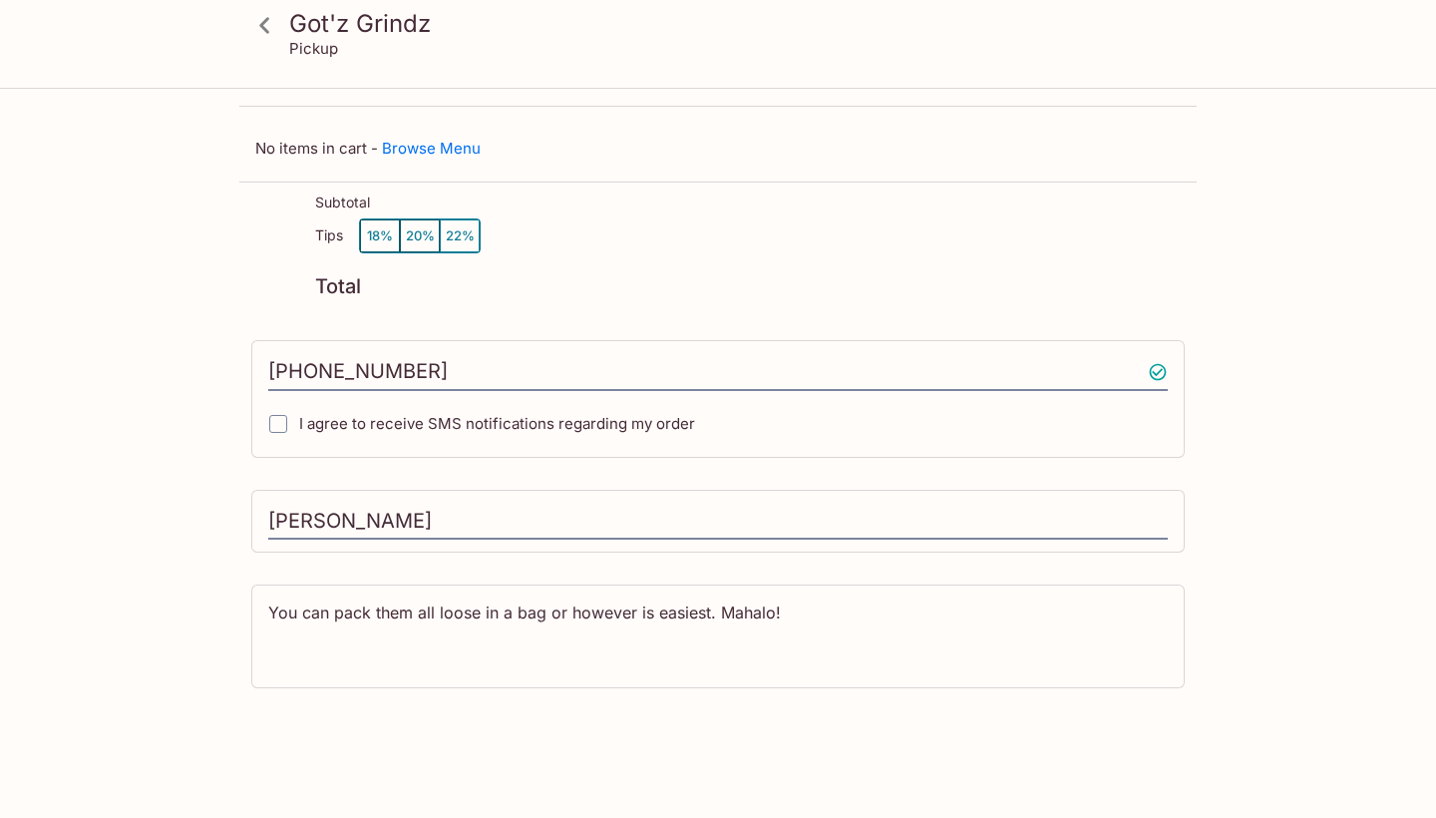
scroll to position [0, 0]
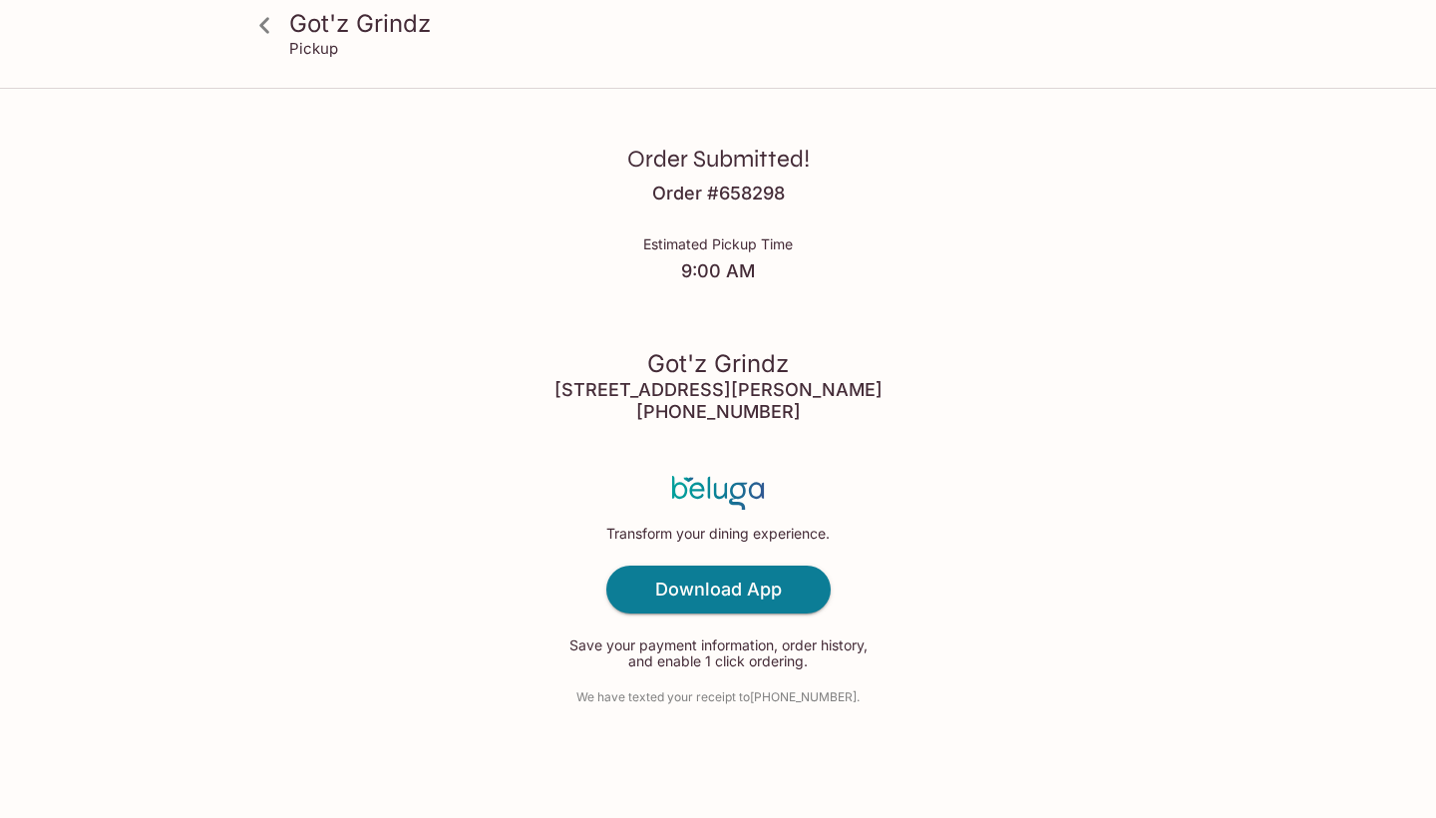
click at [1123, 402] on div "Order Submitted! Order # 658298 Estimated Pickup Time 9:00 AM Got'z Grindz [STR…" at bounding box center [718, 409] width 1276 height 818
